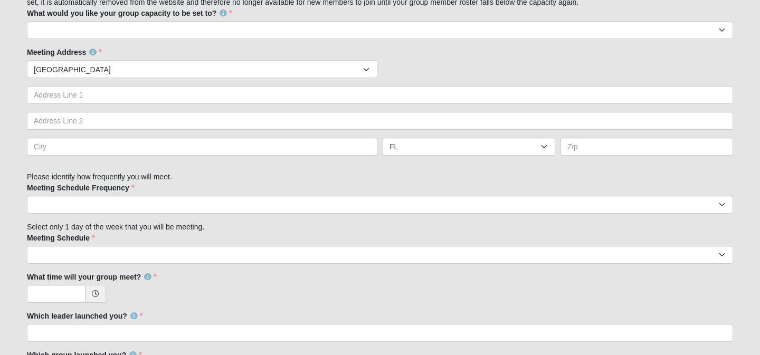
scroll to position [600, 0]
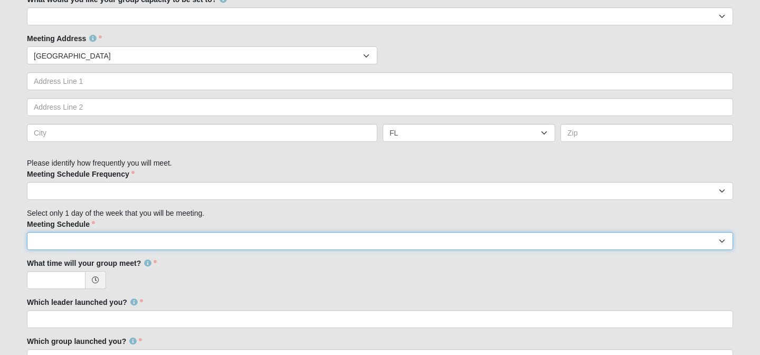
click at [37, 246] on select "[DATE] [DATE] [DATE] [DATE] [DATE] [DATE] [DATE]" at bounding box center [380, 241] width 706 height 18
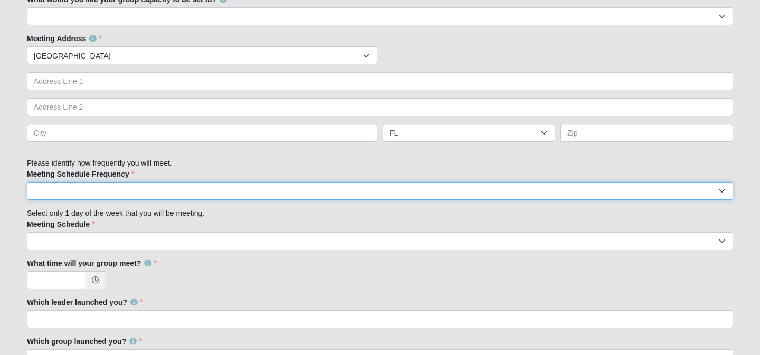
click at [42, 191] on select "weekly biweekly monthly" at bounding box center [380, 191] width 706 height 18
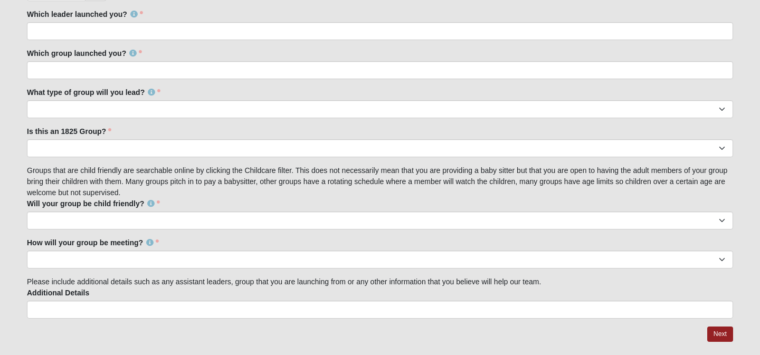
scroll to position [917, 0]
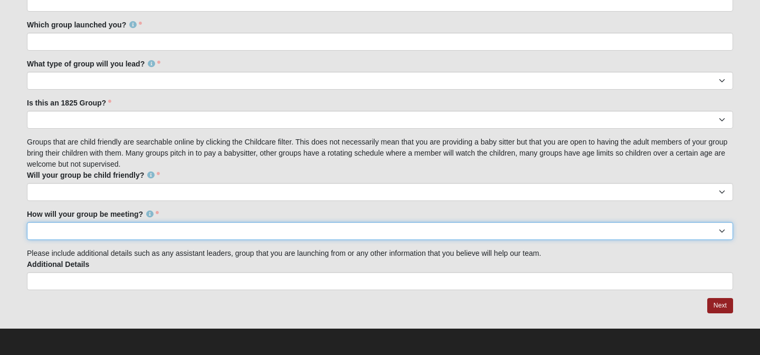
click at [260, 239] on select "In Person Virtual" at bounding box center [380, 231] width 706 height 18
select select "1596"
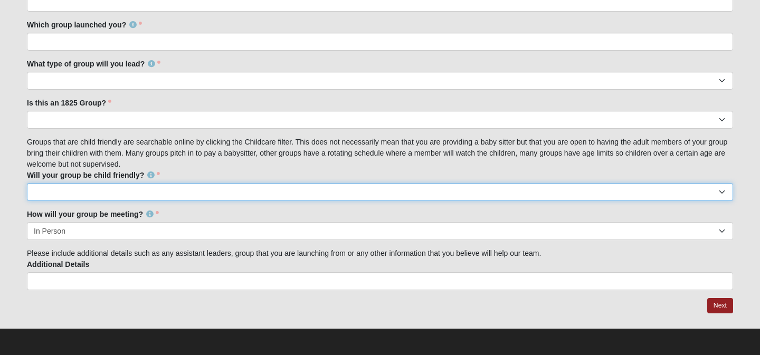
click at [251, 188] on select "No Yes" at bounding box center [380, 192] width 706 height 18
select select "False"
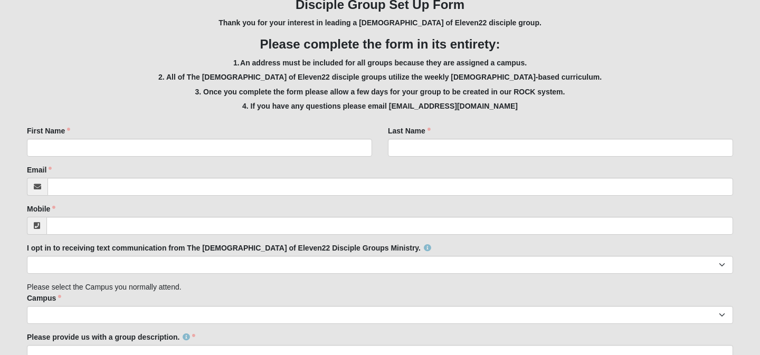
scroll to position [193, 0]
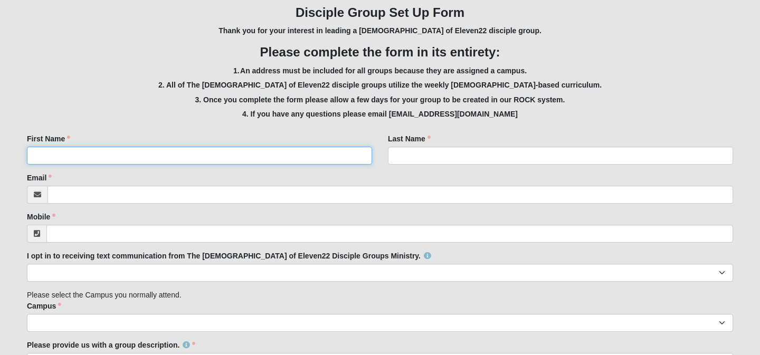
click at [58, 156] on input "First Name" at bounding box center [199, 156] width 345 height 18
type input "[PERSON_NAME]"
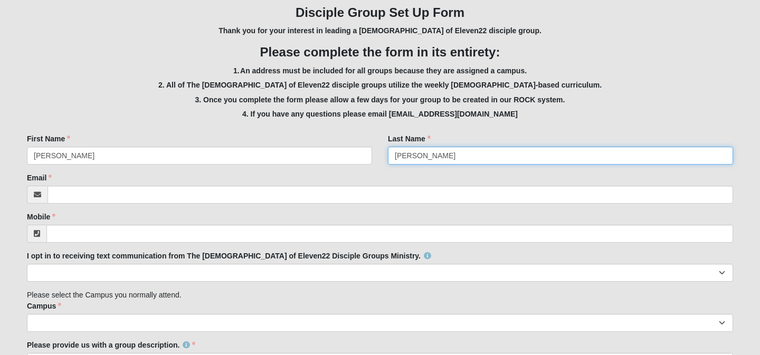
type input "[PERSON_NAME]"
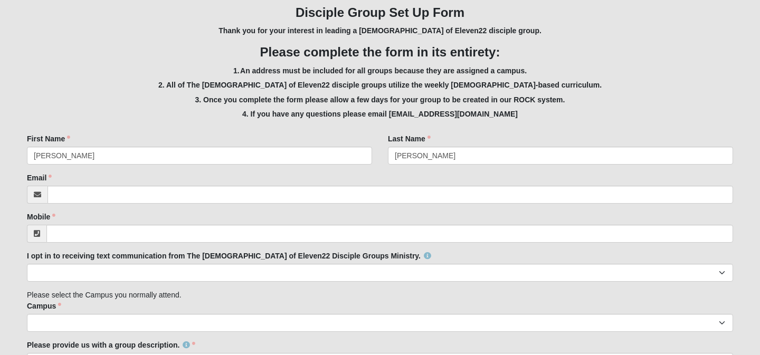
click at [117, 68] on h5 "1. An address must be included for all groups because they are assigned a campu…" at bounding box center [380, 71] width 706 height 9
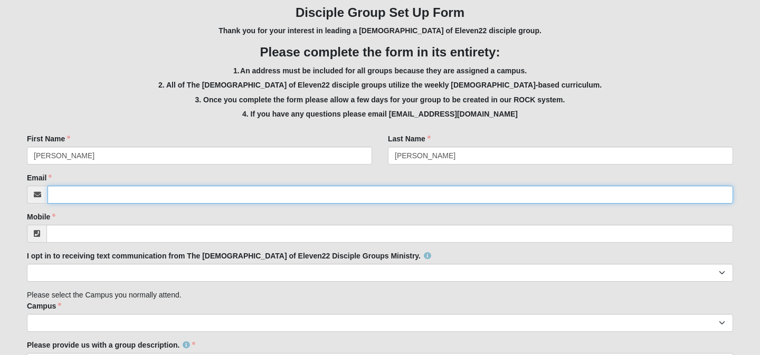
click at [62, 193] on input "Email" at bounding box center [391, 195] width 686 height 18
type input "[EMAIL_ADDRESS][DOMAIN_NAME]"
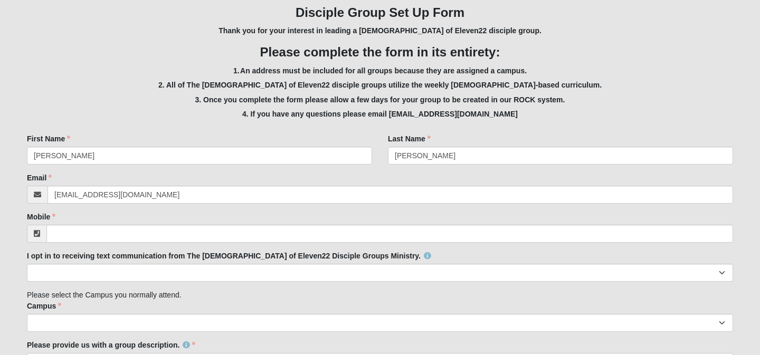
click at [86, 219] on div "Mobile Mobile is required." at bounding box center [380, 227] width 706 height 31
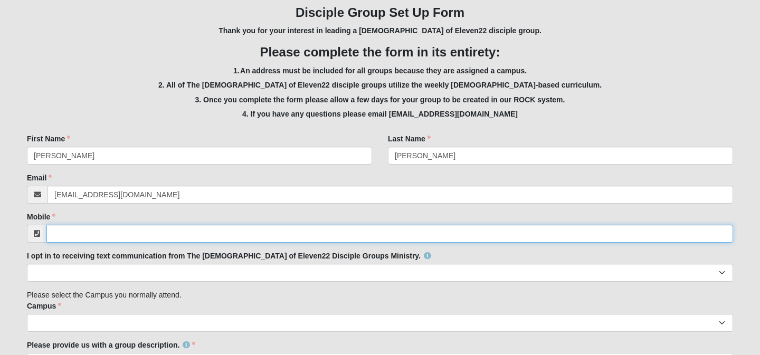
click at [80, 233] on input "Mobile" at bounding box center [389, 234] width 687 height 18
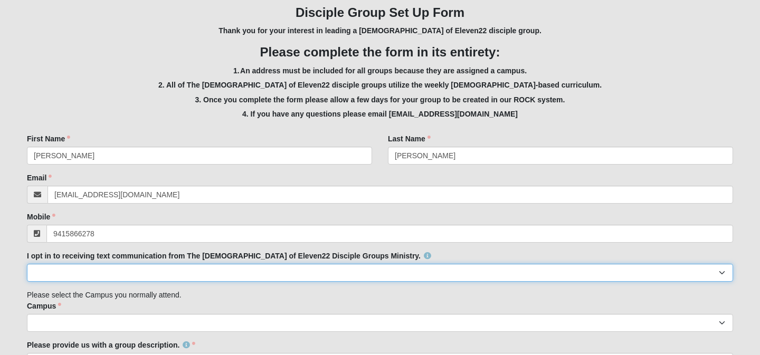
type input "[PHONE_NUMBER]"
click at [74, 273] on select "Yes No" at bounding box center [380, 273] width 706 height 18
select select "Yes"
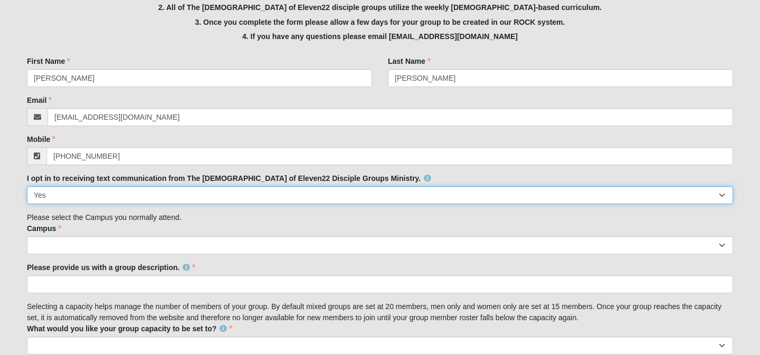
scroll to position [272, 0]
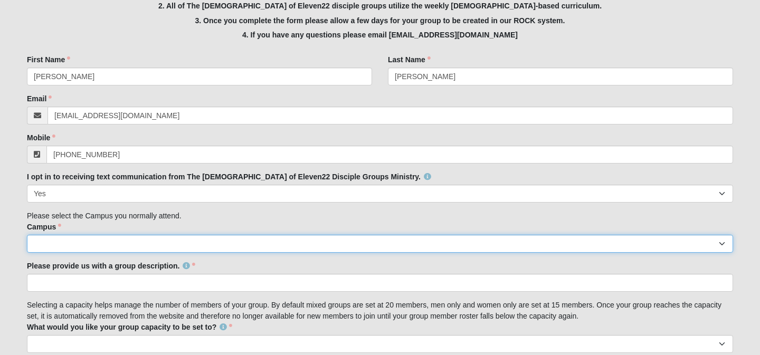
click at [44, 248] on select "Arlington Baymeadows Eleven22 Online [PERSON_NAME][GEOGRAPHIC_DATA] Jesup [GEOG…" at bounding box center [380, 244] width 706 height 18
select select "3"
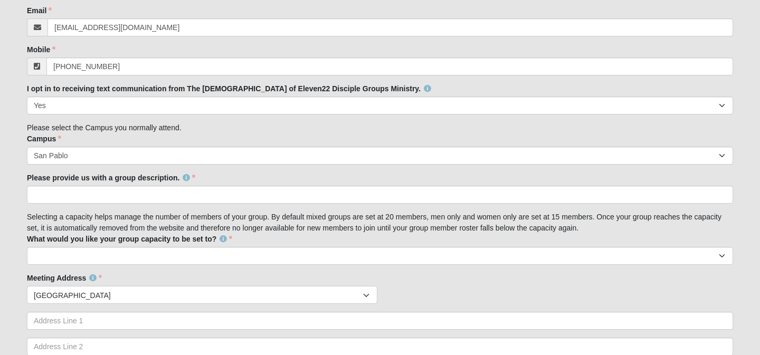
scroll to position [360, 0]
